Goal: Find contact information: Find contact information

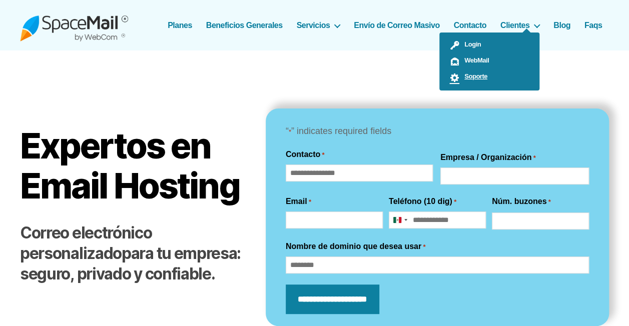
click at [487, 77] on link "Soporte" at bounding box center [489, 78] width 100 height 16
click at [482, 33] on ul "Login WebMail Soporte" at bounding box center [489, 62] width 100 height 58
click at [473, 33] on ul "Login WebMail Soporte" at bounding box center [489, 62] width 100 height 58
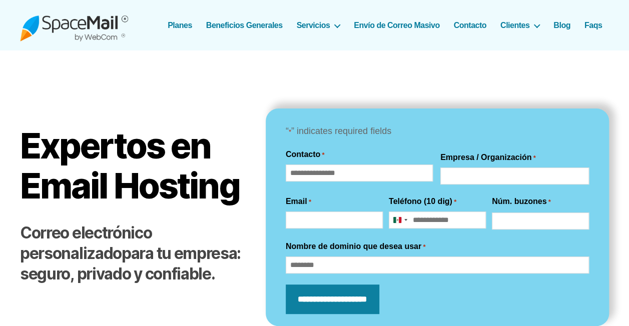
click at [474, 26] on link "Contacto" at bounding box center [470, 26] width 33 height 10
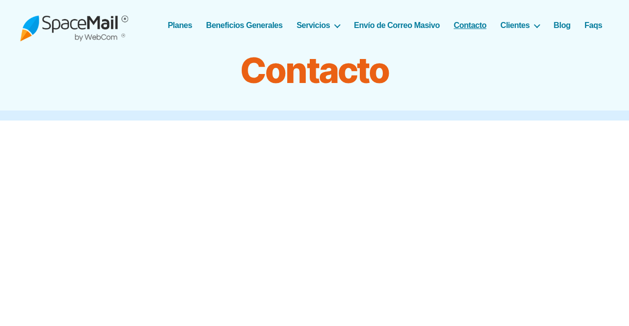
click at [483, 57] on h1 "Contacto" at bounding box center [315, 71] width 501 height 40
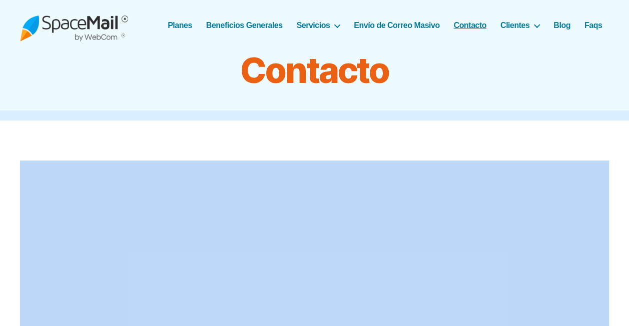
click at [483, 57] on h1 "Contacto" at bounding box center [315, 71] width 501 height 40
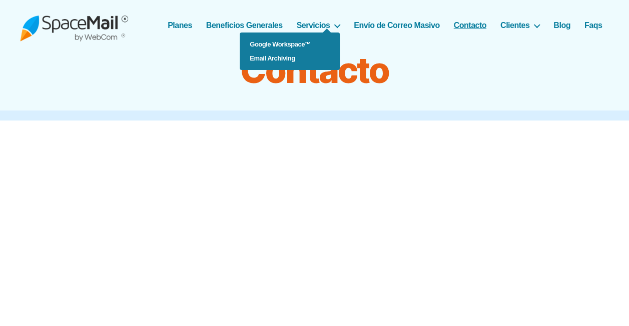
click at [334, 33] on ul "Google Workspace™ Email Archiving" at bounding box center [290, 52] width 100 height 38
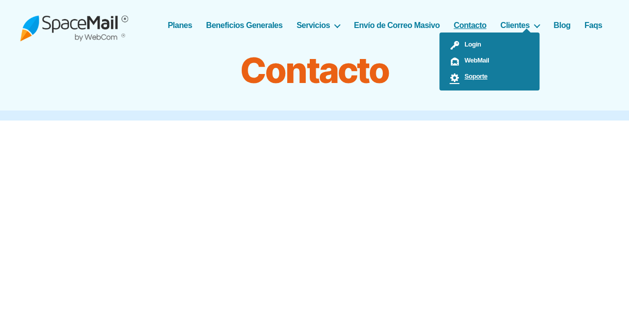
click at [456, 79] on span "Horizontal" at bounding box center [455, 78] width 10 height 10
